Goal: Transaction & Acquisition: Register for event/course

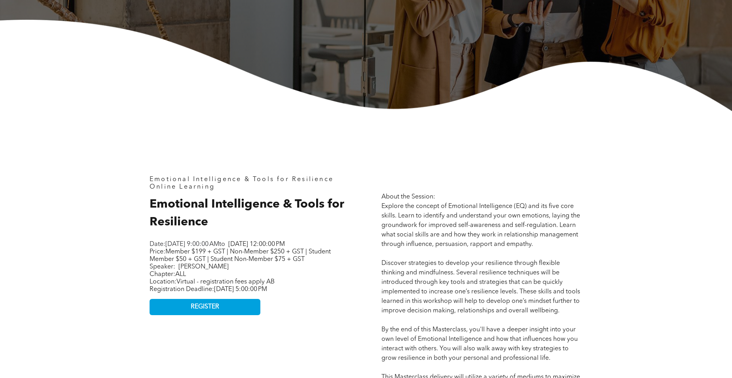
scroll to position [237, 0]
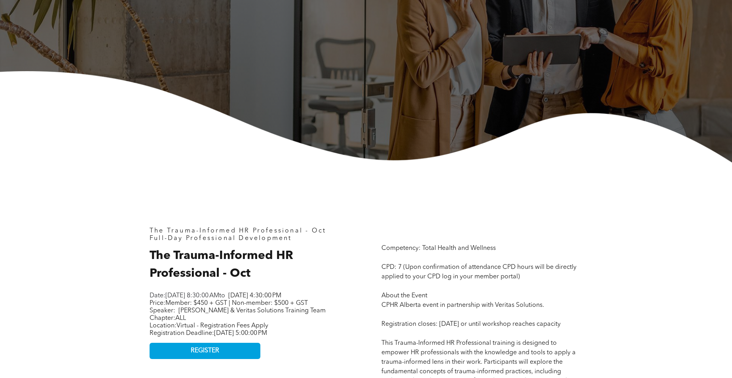
scroll to position [198, 0]
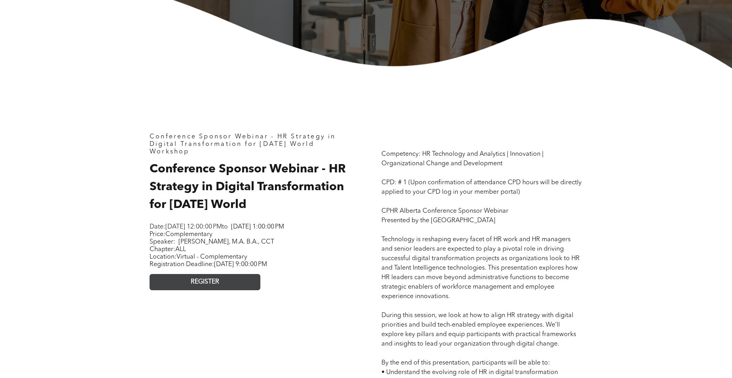
scroll to position [277, 0]
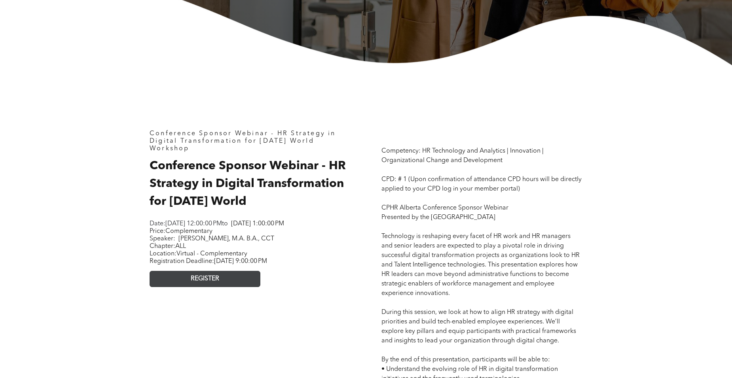
click at [215, 283] on span "REGISTER" at bounding box center [205, 279] width 28 height 8
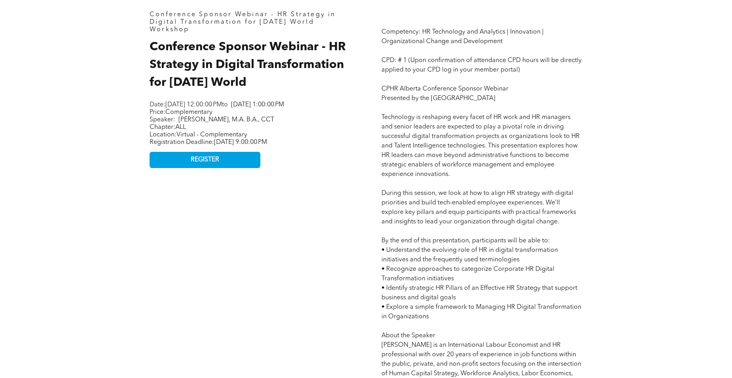
scroll to position [356, 0]
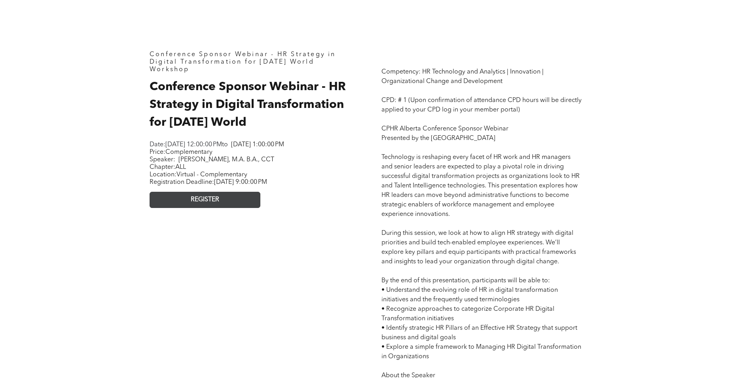
click at [191, 204] on span "REGISTER" at bounding box center [205, 200] width 28 height 8
